Goal: Information Seeking & Learning: Find contact information

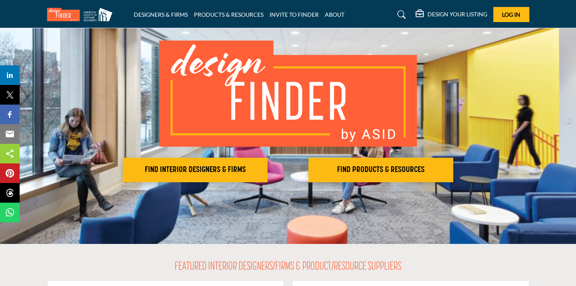
scroll to position [59, 0]
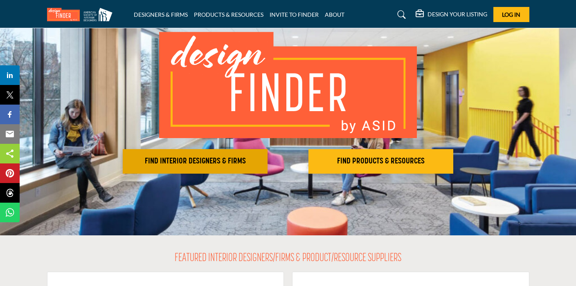
click at [234, 163] on h2 "FIND INTERIOR DESIGNERS & FIRMS" at bounding box center [195, 162] width 140 height 10
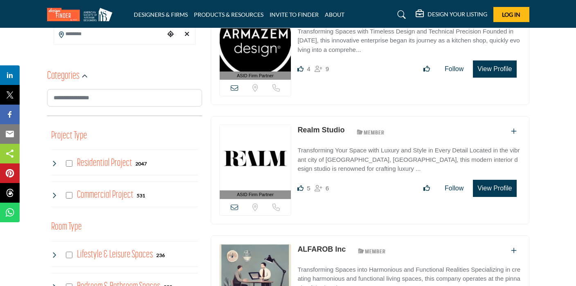
scroll to position [232, 0]
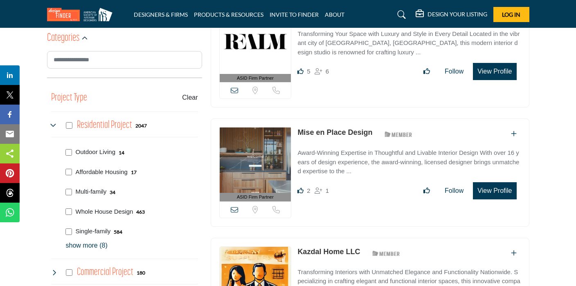
scroll to position [275, 0]
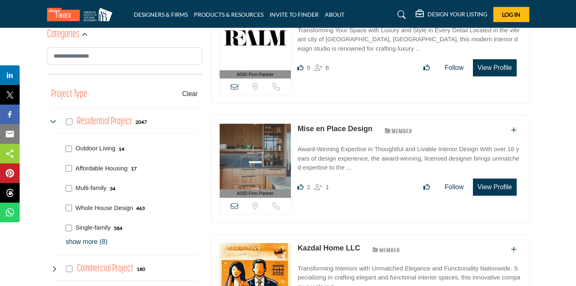
click at [88, 244] on p "show more (8)" at bounding box center [132, 242] width 132 height 10
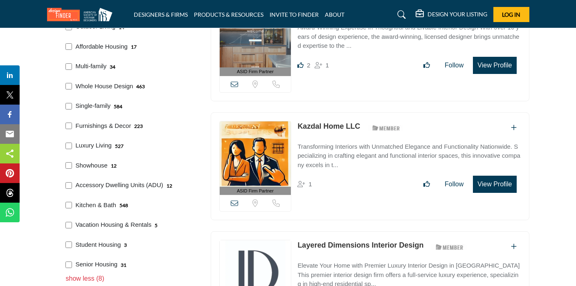
scroll to position [396, 0]
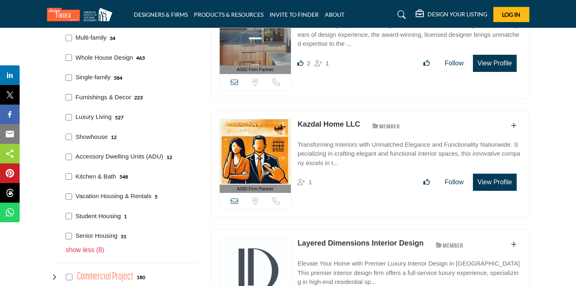
scroll to position [426, 0]
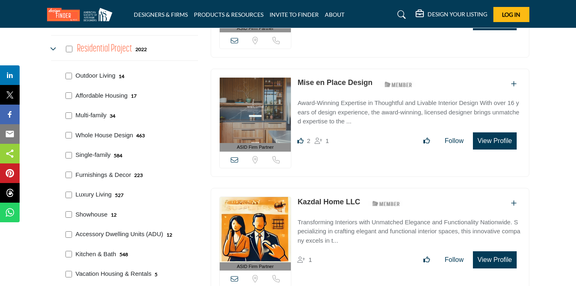
scroll to position [348, 0]
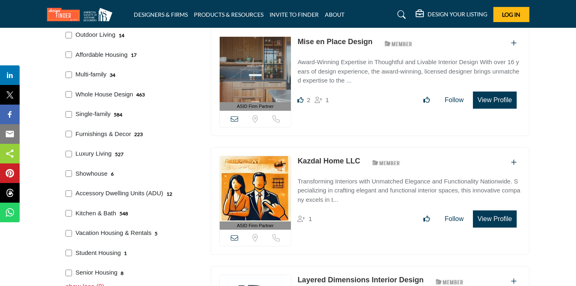
scroll to position [391, 0]
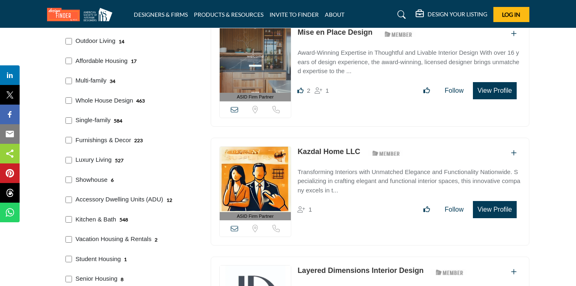
scroll to position [387, 0]
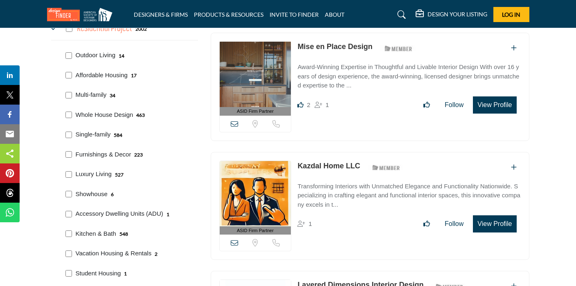
scroll to position [368, 0]
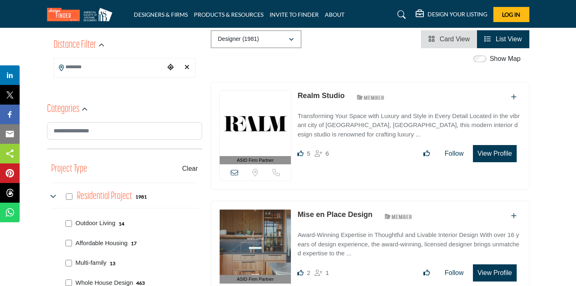
scroll to position [226, 0]
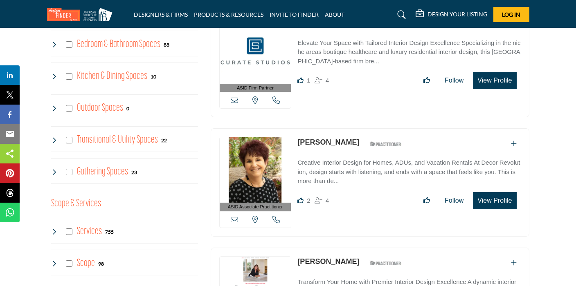
scroll to position [751, 0]
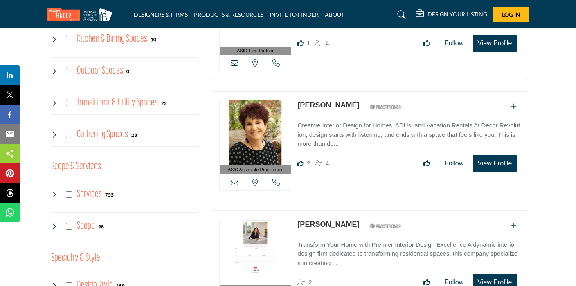
click at [54, 196] on icon at bounding box center [54, 195] width 7 height 7
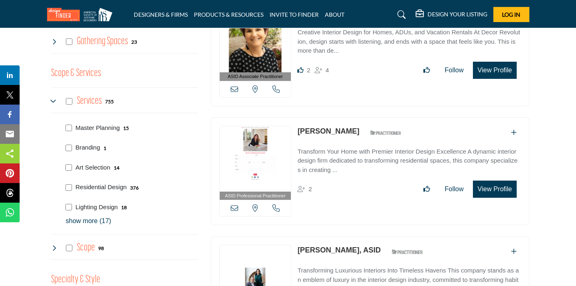
scroll to position [881, 0]
click at [83, 221] on p "show more (17)" at bounding box center [132, 221] width 132 height 10
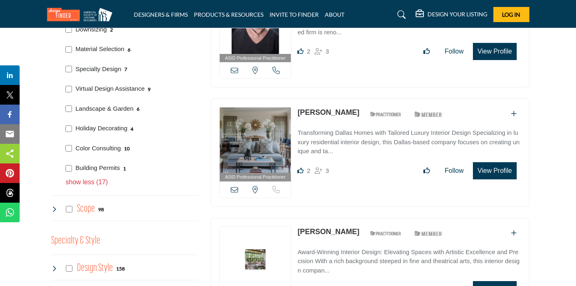
scroll to position [1256, 0]
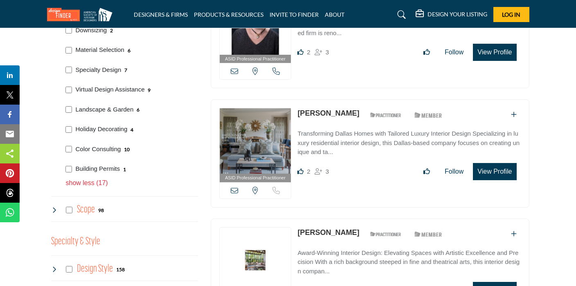
click at [54, 211] on icon at bounding box center [54, 210] width 7 height 7
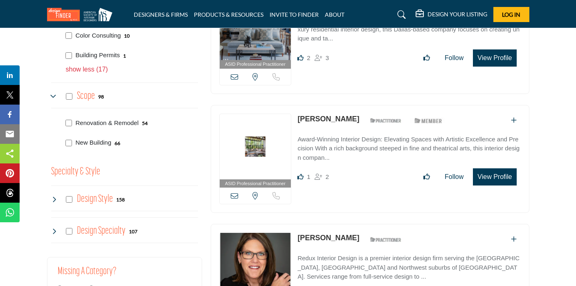
scroll to position [1371, 0]
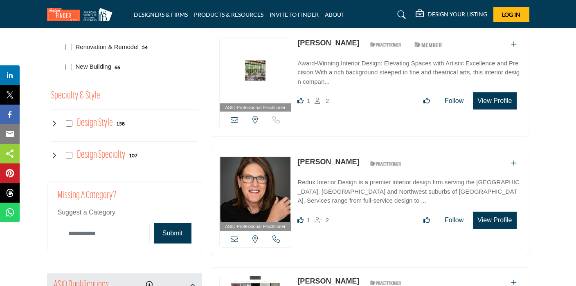
click at [56, 124] on icon at bounding box center [54, 123] width 7 height 7
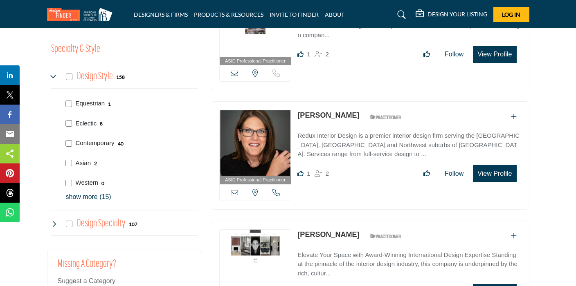
scroll to position [1504, 0]
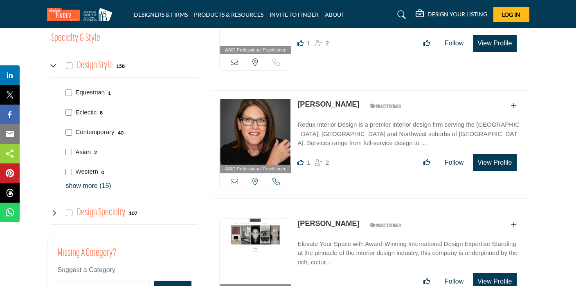
click at [55, 212] on icon at bounding box center [54, 213] width 7 height 7
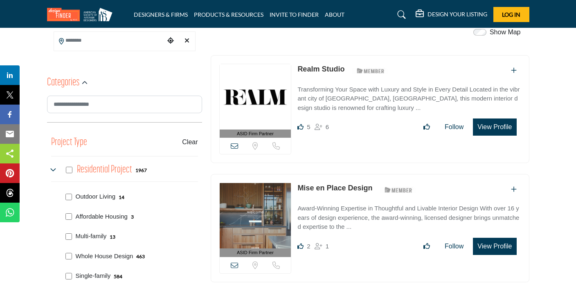
scroll to position [220, 0]
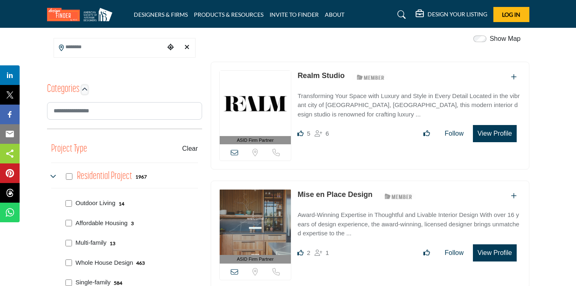
click at [82, 90] on icon "button" at bounding box center [85, 90] width 6 height 6
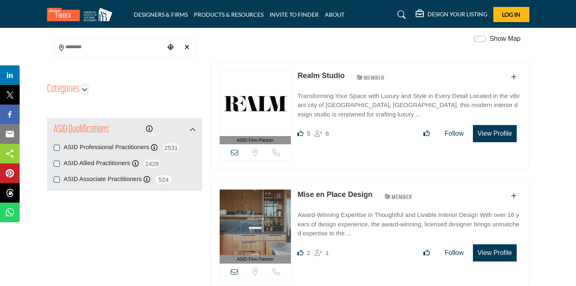
click at [82, 90] on icon "button" at bounding box center [85, 90] width 6 height 6
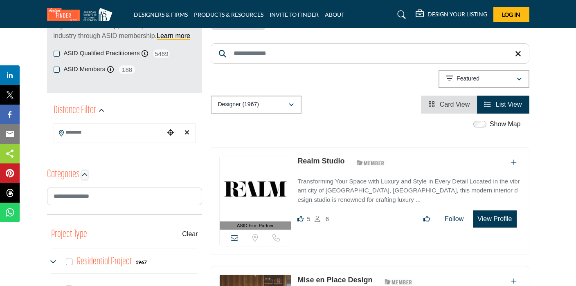
scroll to position [131, 0]
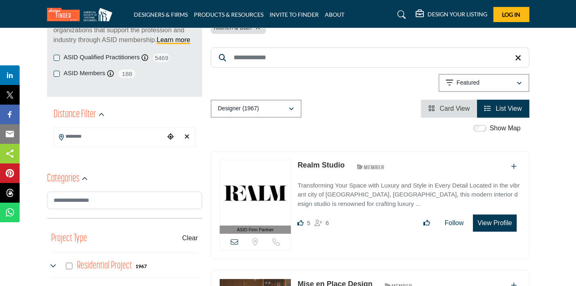
click at [129, 140] on input "Search Location" at bounding box center [109, 137] width 111 height 16
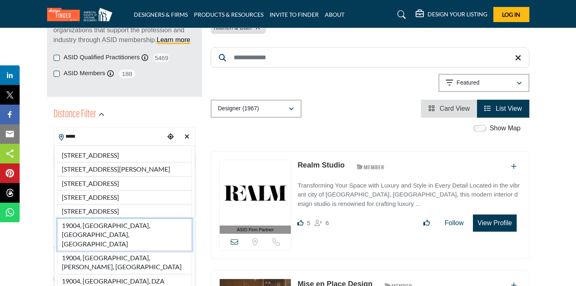
click at [123, 246] on li "19004, Bala Cynwyd, PA, USA" at bounding box center [124, 235] width 135 height 32
type input "**********"
type input "***"
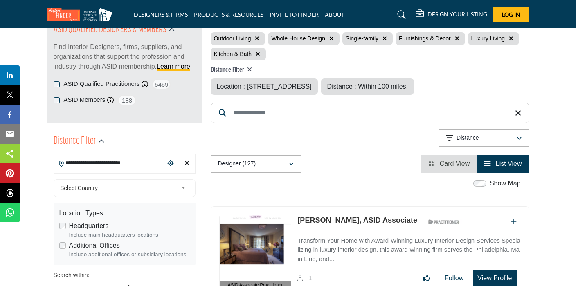
scroll to position [97, 0]
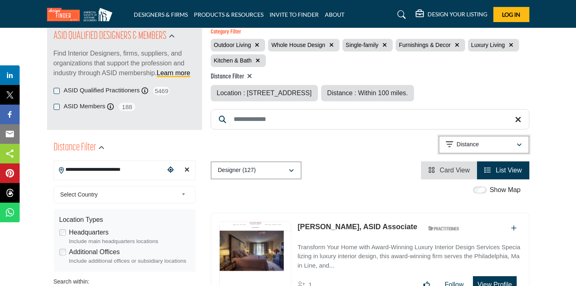
click at [453, 141] on div "Distance" at bounding box center [481, 145] width 70 height 10
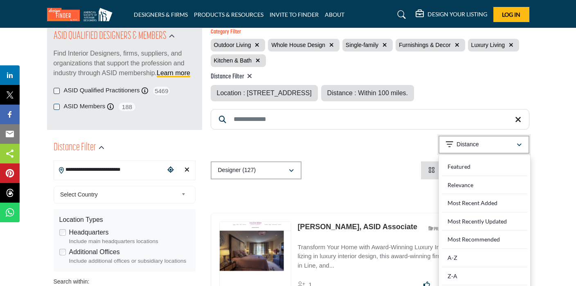
click at [453, 141] on div "Distance" at bounding box center [481, 145] width 70 height 10
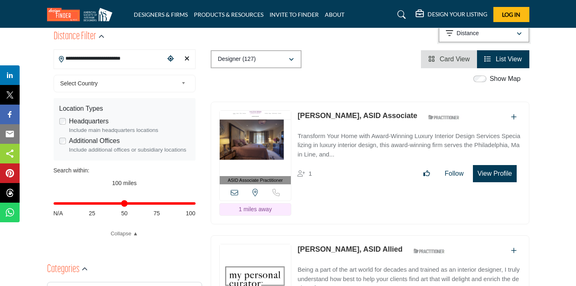
scroll to position [214, 0]
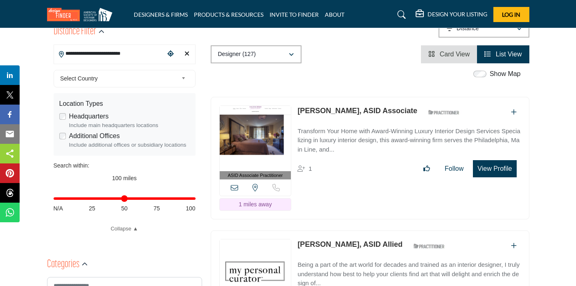
click at [358, 108] on link "Arlene Bobb, ASID Associate" at bounding box center [358, 111] width 120 height 8
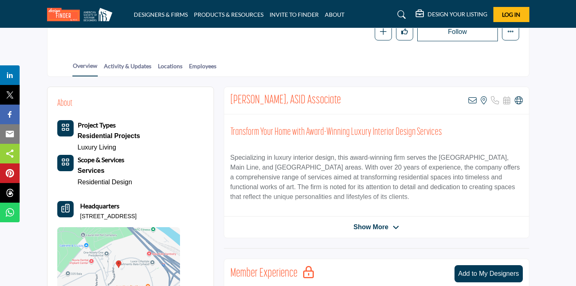
scroll to position [146, 0]
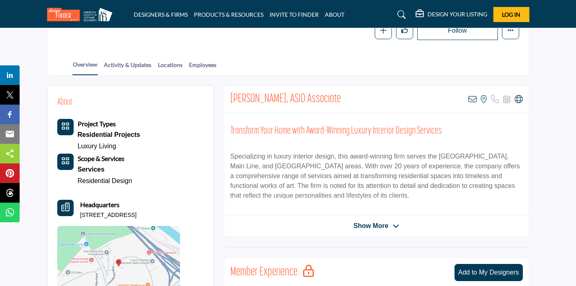
click at [373, 223] on span "Show More" at bounding box center [371, 226] width 35 height 10
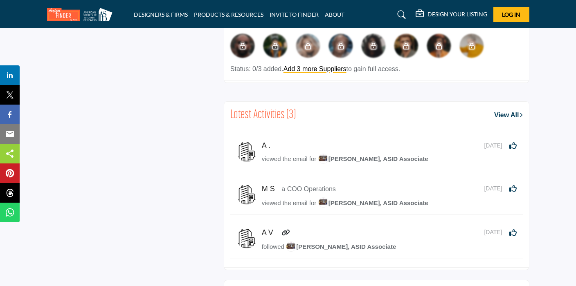
scroll to position [0, 0]
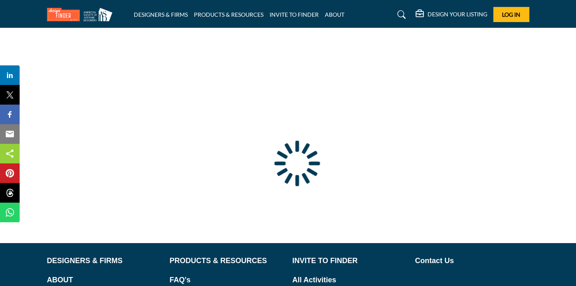
type input "**********"
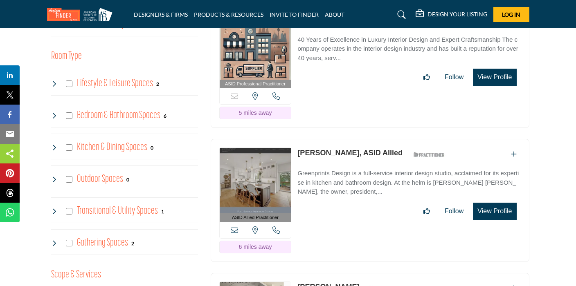
scroll to position [628, 0]
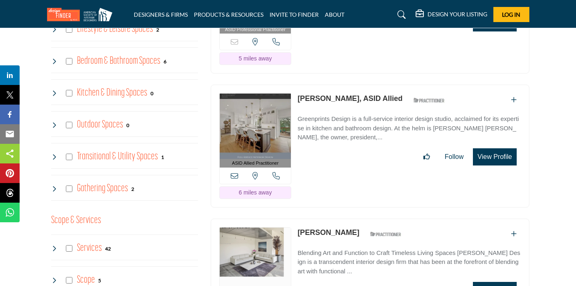
click at [347, 100] on link "[PERSON_NAME], ASID Allied" at bounding box center [350, 99] width 105 height 8
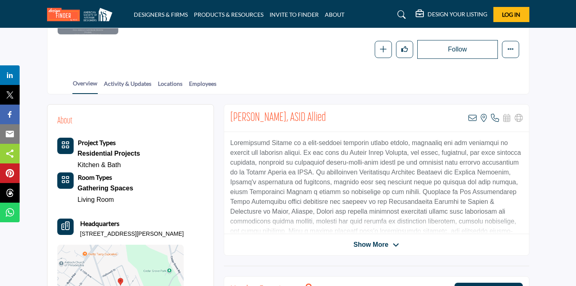
scroll to position [128, 0]
click at [361, 242] on span "Show More" at bounding box center [371, 245] width 35 height 10
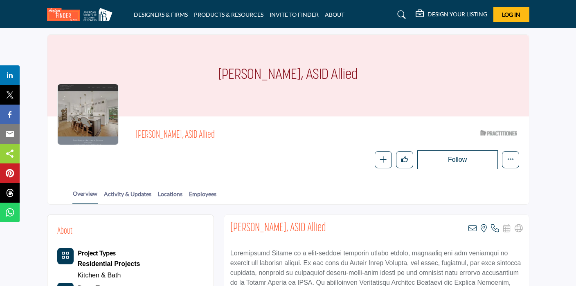
scroll to position [16, 0]
drag, startPoint x: 135, startPoint y: 135, endPoint x: 176, endPoint y: 133, distance: 40.6
click at [176, 133] on span "[PERSON_NAME], ASID Allied" at bounding box center [247, 136] width 225 height 14
copy span "Lauren Sciarra"
click at [68, 20] on img at bounding box center [82, 15] width 70 height 14
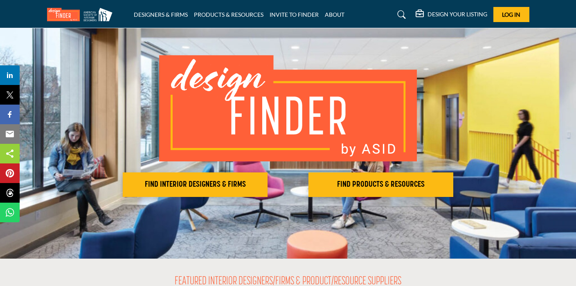
scroll to position [36, 0]
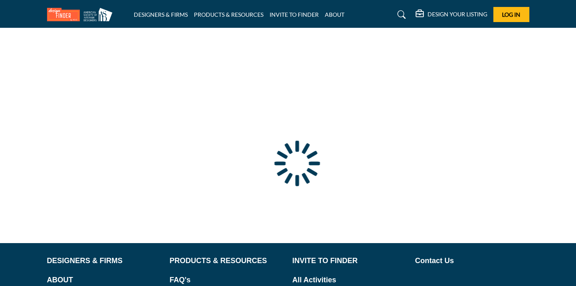
type input "**********"
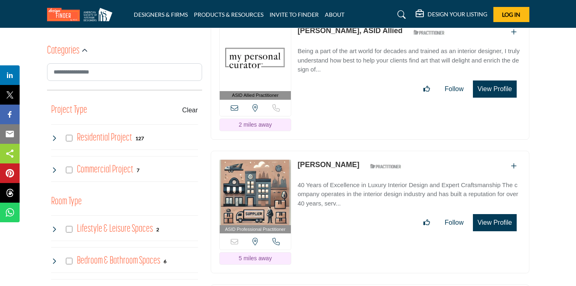
scroll to position [431, 0]
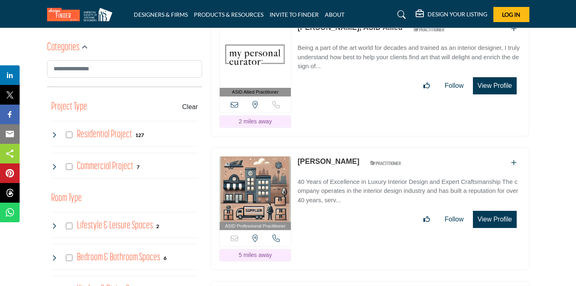
click at [310, 166] on div "[PERSON_NAME] ASID Qualified Practitioner who validates work and experience to …" at bounding box center [352, 163] width 108 height 14
drag, startPoint x: 350, startPoint y: 160, endPoint x: 299, endPoint y: 159, distance: 51.6
click at [299, 159] on div "William Bellis ASID Qualified Practitioner who validates work and experience to…" at bounding box center [352, 163] width 108 height 14
copy div "William Bellis"
click at [324, 162] on link "William Bellis" at bounding box center [329, 162] width 62 height 8
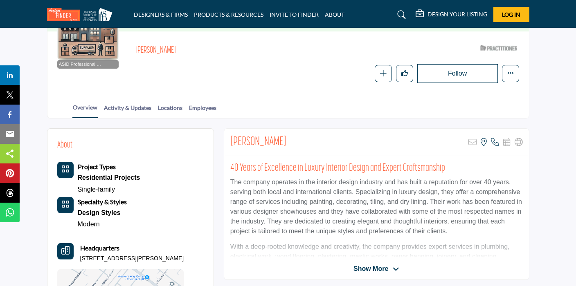
scroll to position [104, 0]
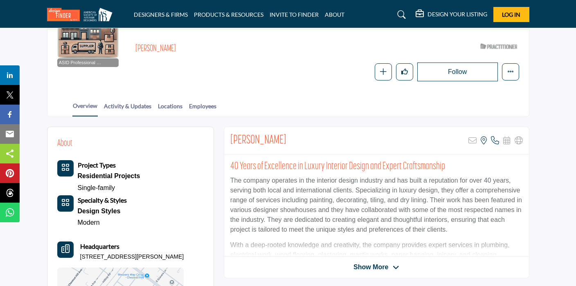
click at [381, 266] on span "Show More" at bounding box center [371, 268] width 35 height 10
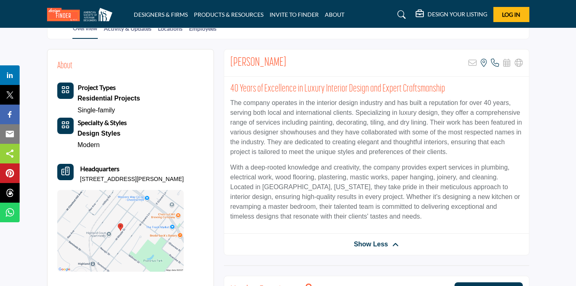
scroll to position [105, 0]
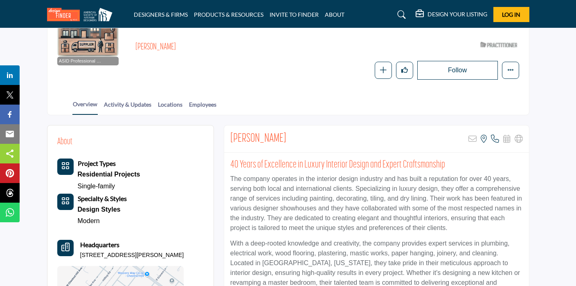
click at [393, 160] on h2 "40 Years of Excellence in Luxury Interior Design and Expert Craftsmanship" at bounding box center [376, 165] width 293 height 12
click at [397, 162] on h2 "40 Years of Excellence in Luxury Interior Design and Expert Craftsmanship" at bounding box center [376, 165] width 293 height 12
click at [199, 104] on link "Employees" at bounding box center [203, 107] width 28 height 14
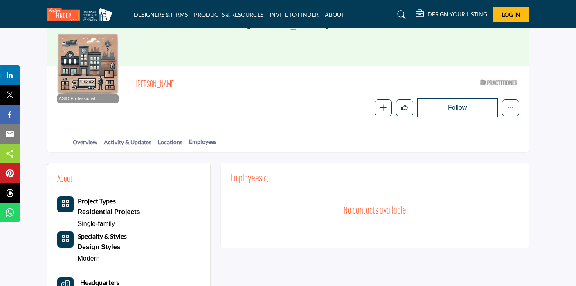
scroll to position [54, 0]
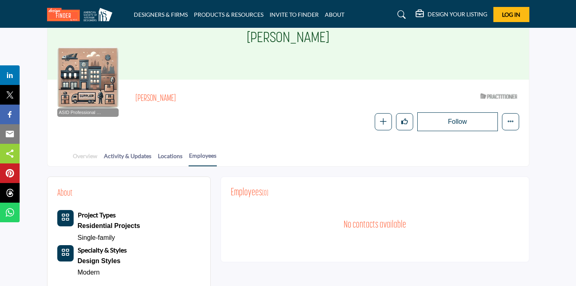
click at [81, 156] on link "Overview" at bounding box center [84, 159] width 25 height 14
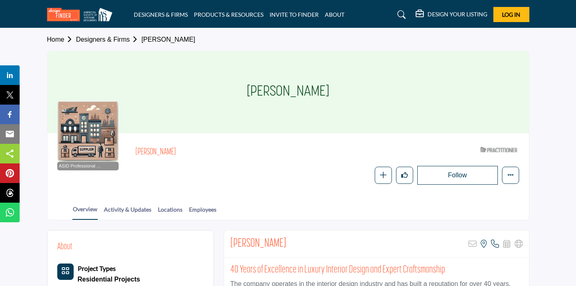
scroll to position [44, 0]
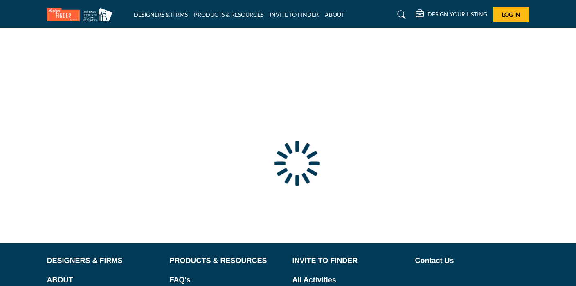
type input "**********"
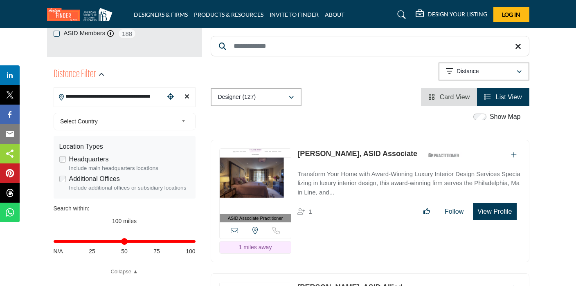
scroll to position [172, 0]
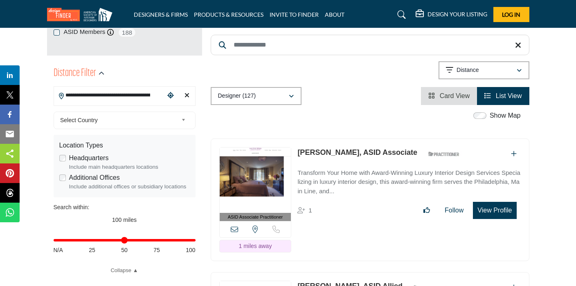
click at [330, 152] on link "[PERSON_NAME], ASID Associate" at bounding box center [358, 153] width 120 height 8
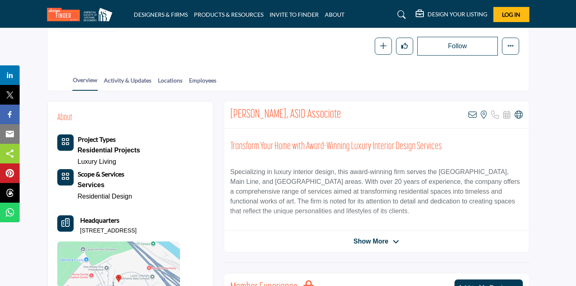
click at [372, 240] on span "Show More" at bounding box center [371, 242] width 35 height 10
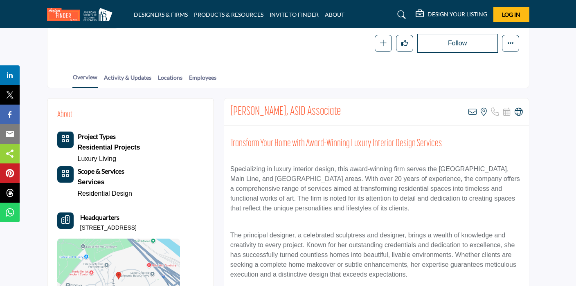
scroll to position [124, 0]
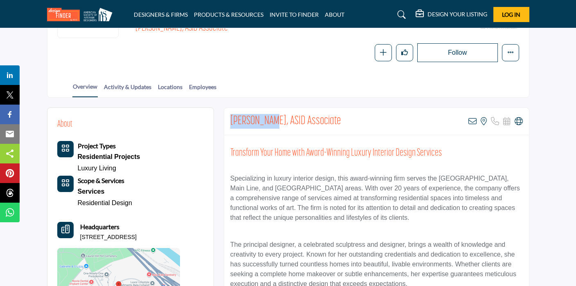
drag, startPoint x: 230, startPoint y: 122, endPoint x: 272, endPoint y: 120, distance: 42.2
click at [272, 120] on h2 "[PERSON_NAME], ASID Associate" at bounding box center [285, 121] width 111 height 15
copy h2 "[PERSON_NAME]"
